Goal: Book appointment/travel/reservation

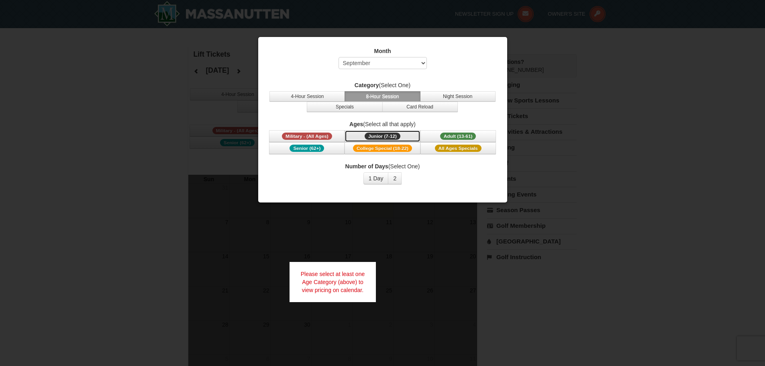
click at [379, 137] on span "Junior (7-12)" at bounding box center [383, 136] width 36 height 7
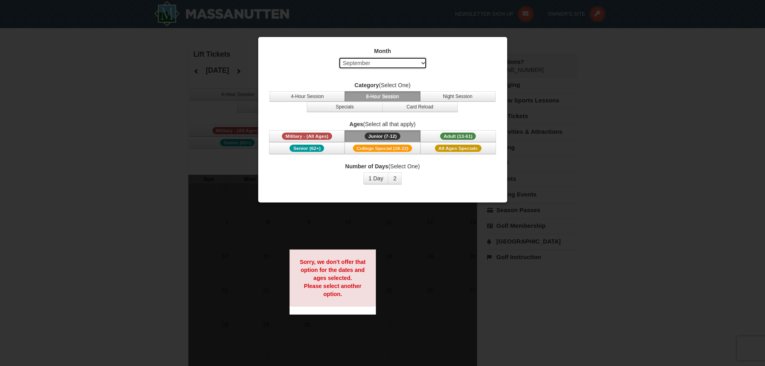
click at [390, 63] on select "Select September October November December January February March April May Jun…" at bounding box center [382, 63] width 88 height 12
select select "12"
click at [338, 57] on select "Select September October November December January February March April May Jun…" at bounding box center [382, 63] width 88 height 12
click at [334, 98] on button "4-Hour Session" at bounding box center [306, 96] width 75 height 10
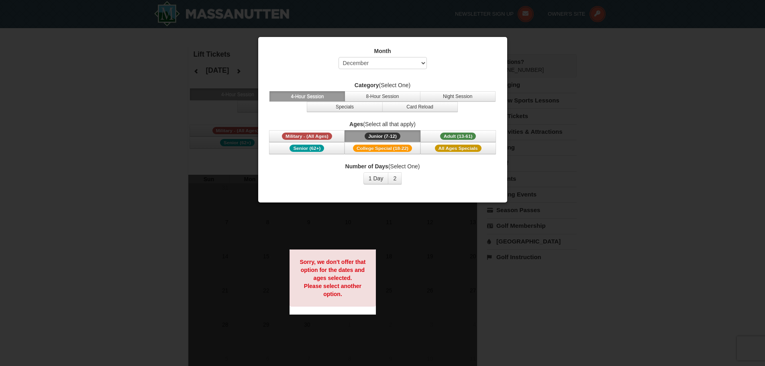
click at [540, 57] on div at bounding box center [382, 183] width 765 height 366
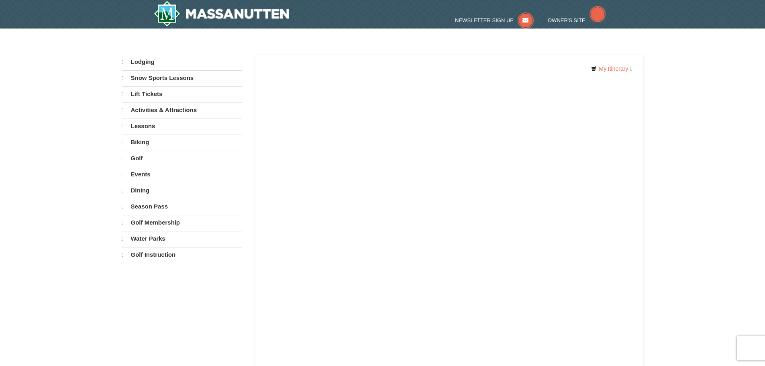
select select "9"
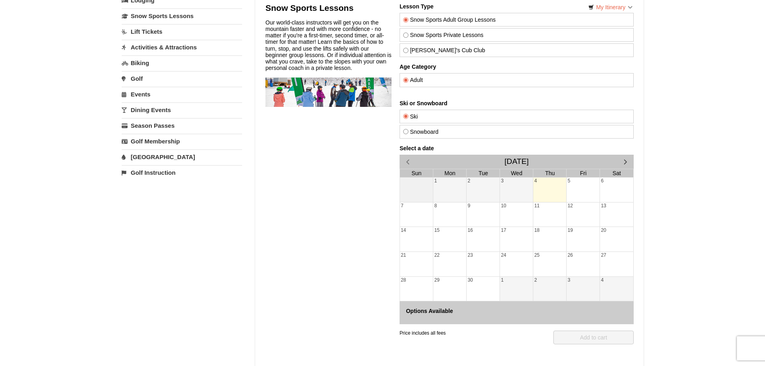
scroll to position [80, 0]
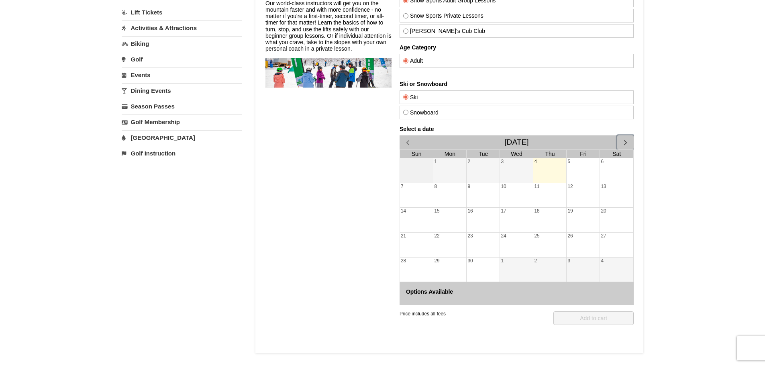
click at [624, 142] on span "button" at bounding box center [625, 142] width 8 height 8
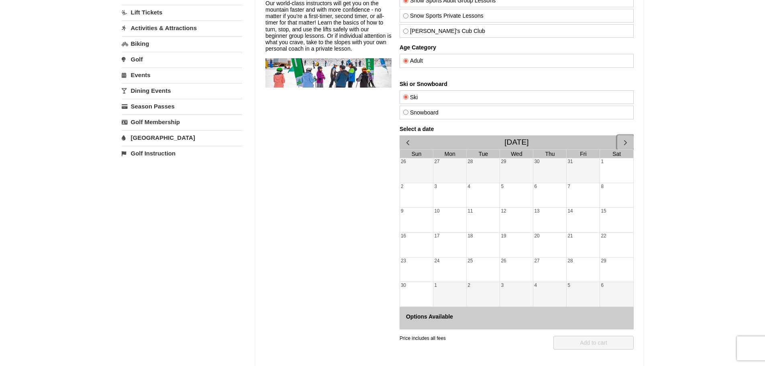
click at [624, 142] on span "button" at bounding box center [625, 142] width 8 height 8
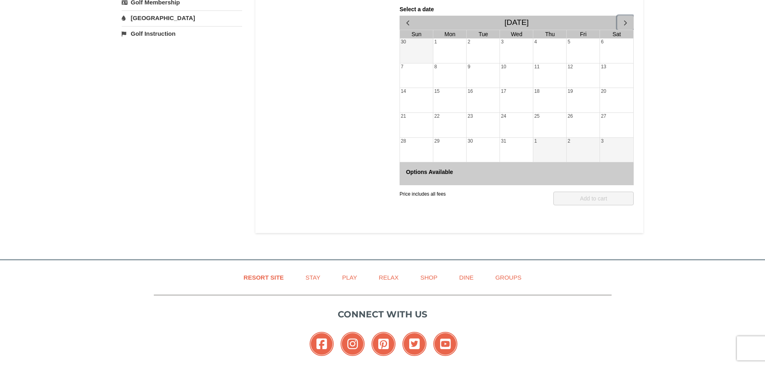
scroll to position [201, 0]
click at [446, 119] on div "22" at bounding box center [449, 124] width 33 height 24
click at [483, 116] on div "23" at bounding box center [482, 124] width 33 height 24
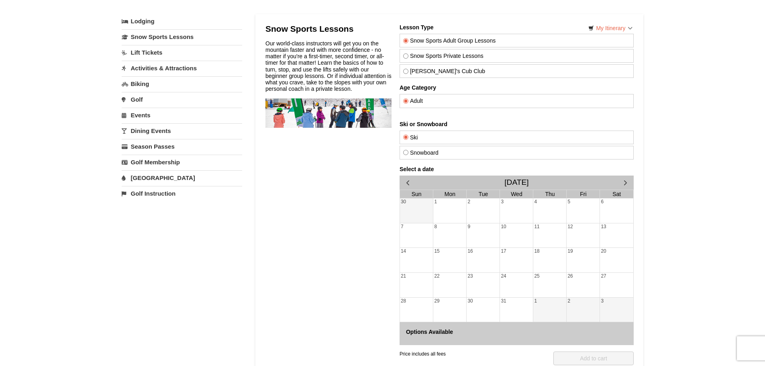
click at [403, 56] on input "Snow Sports Private Lessons" at bounding box center [405, 55] width 5 height 5
radio input "true"
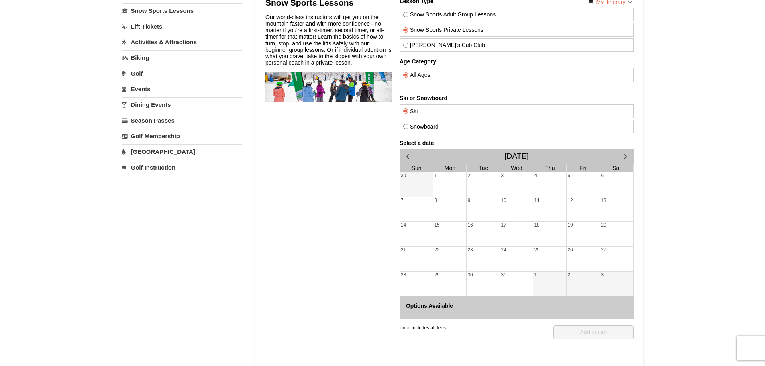
scroll to position [80, 0]
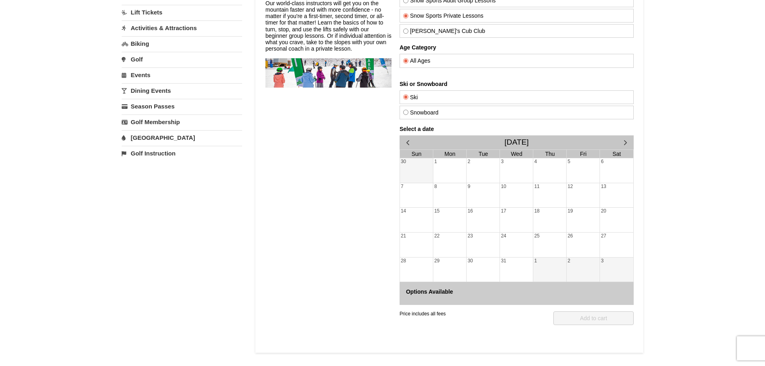
click at [414, 249] on div "21" at bounding box center [416, 244] width 33 height 24
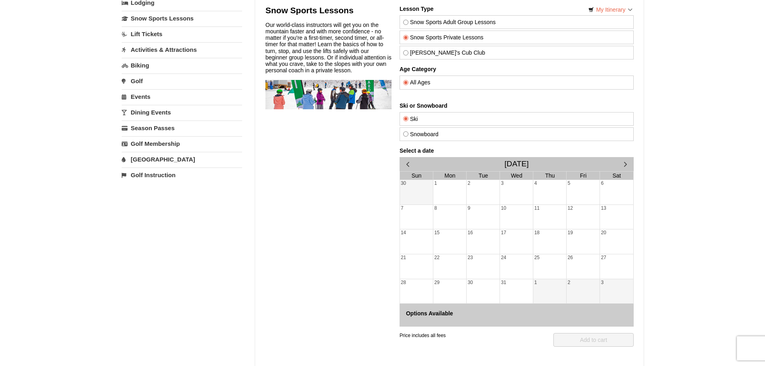
scroll to position [0, 0]
